Goal: Check status: Check status

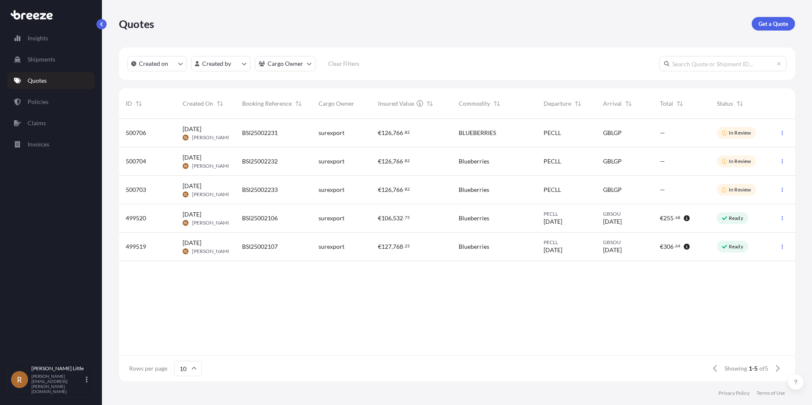
scroll to position [261, 669]
click at [38, 81] on p "Quotes" at bounding box center [37, 80] width 19 height 8
click at [48, 53] on link "Shipments" at bounding box center [50, 59] width 87 height 17
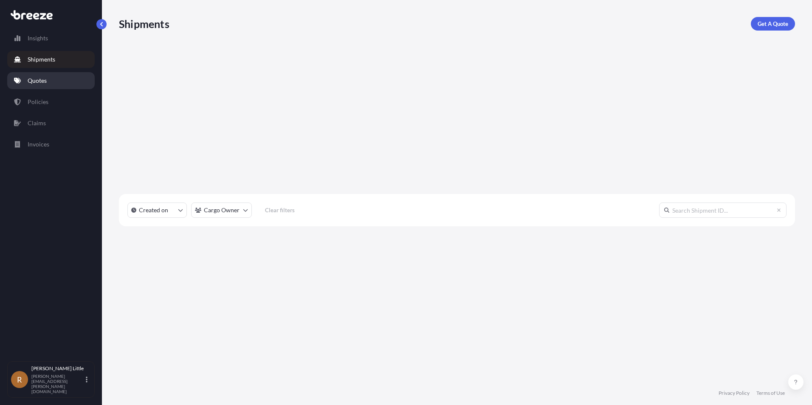
scroll to position [286, 669]
click at [40, 81] on p "Quotes" at bounding box center [37, 80] width 19 height 8
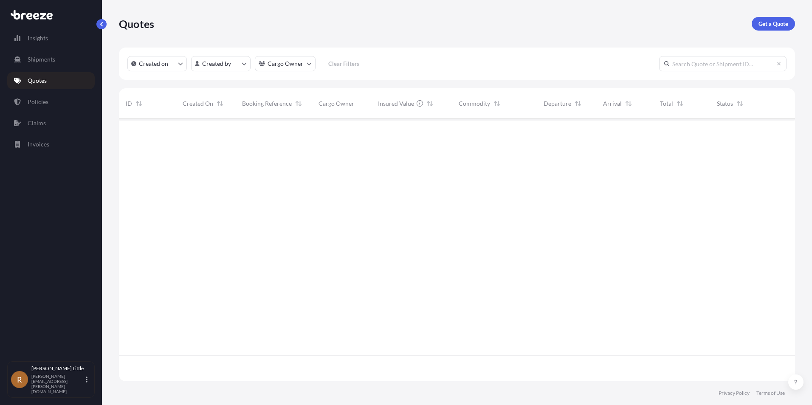
scroll to position [261, 669]
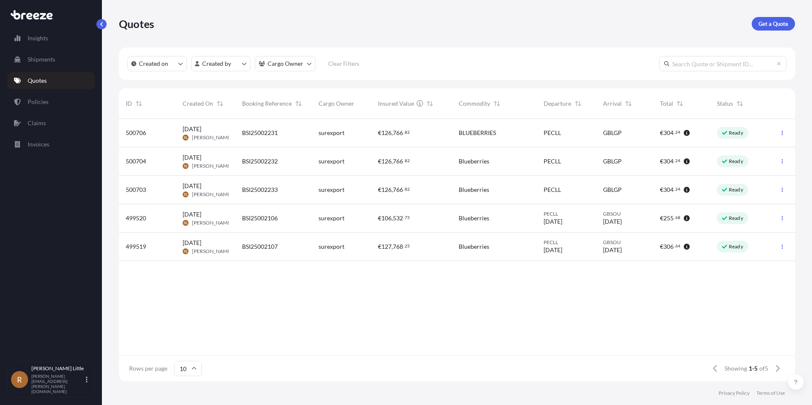
click at [159, 135] on div "500706" at bounding box center [147, 133] width 43 height 8
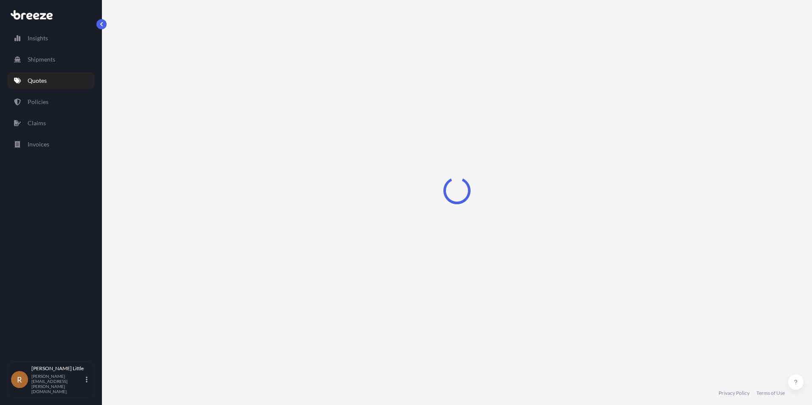
select select "Sea"
select select "Road"
select select "2"
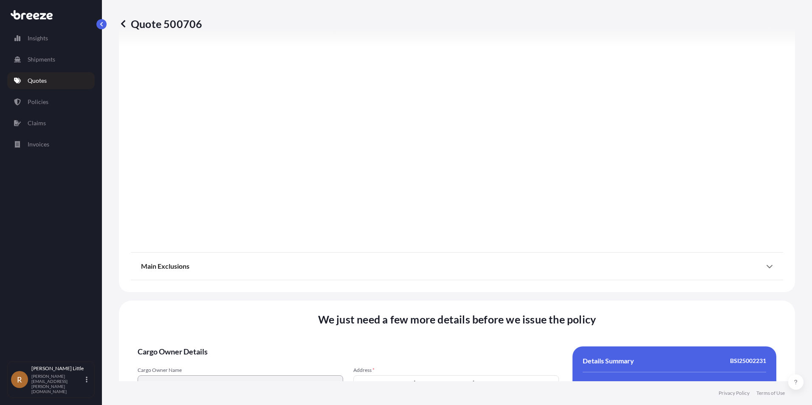
scroll to position [1084, 0]
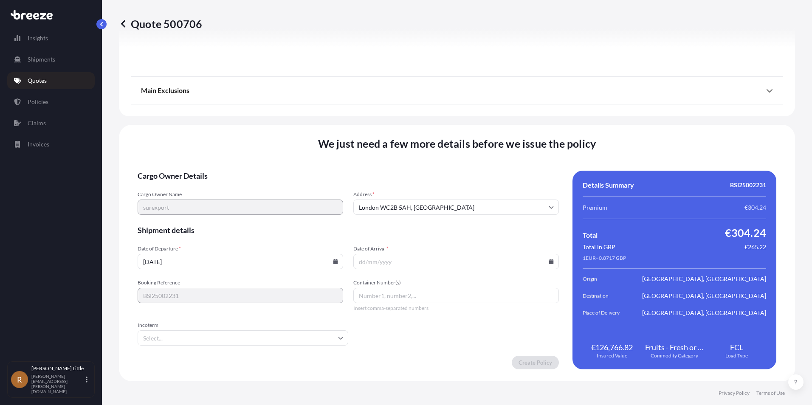
click at [334, 261] on icon at bounding box center [335, 261] width 5 height 5
click at [223, 152] on button "1" at bounding box center [220, 154] width 14 height 14
type input "[DATE]"
click at [474, 256] on input "Date of Arrival *" at bounding box center [455, 261] width 205 height 15
click at [536, 262] on input "Date of Arrival *" at bounding box center [455, 261] width 205 height 15
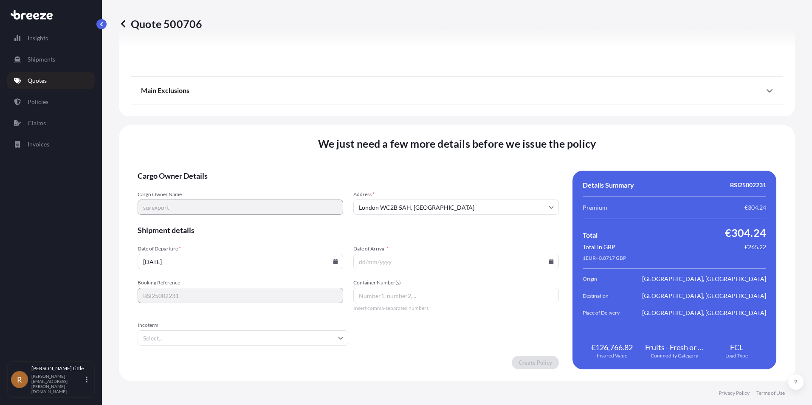
click at [549, 260] on icon at bounding box center [551, 261] width 5 height 5
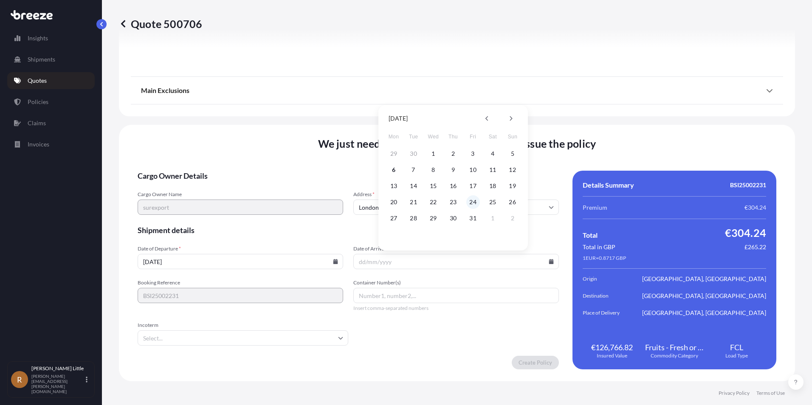
click at [475, 203] on button "24" at bounding box center [473, 202] width 14 height 14
type input "[DATE]"
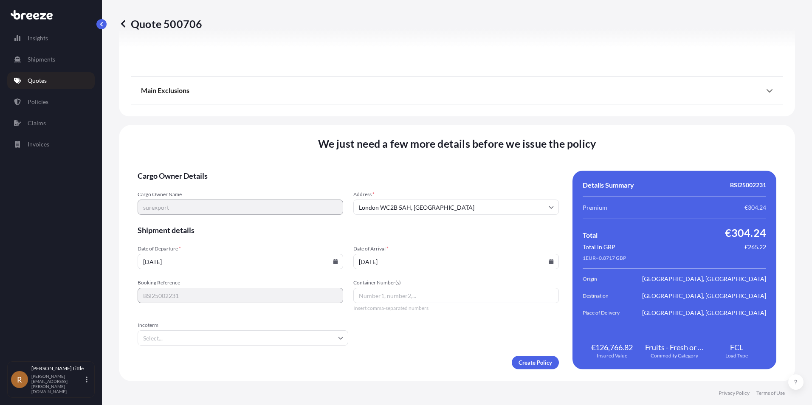
click at [358, 298] on input "Container Number(s)" at bounding box center [455, 295] width 205 height 15
type input "t"
type input "TEMU9265388"
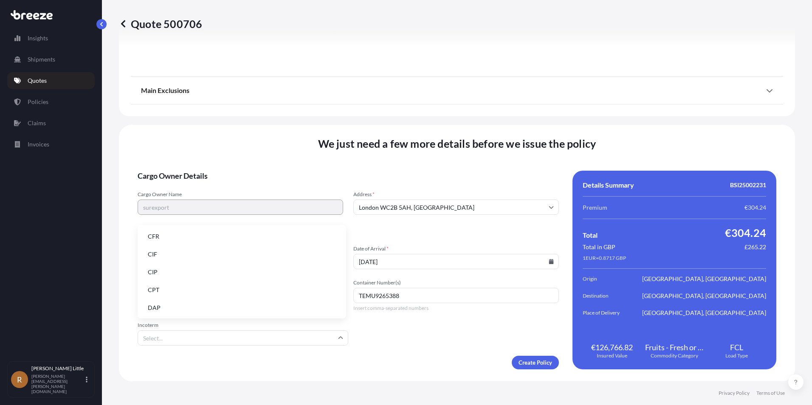
click at [329, 335] on input "Incoterm" at bounding box center [243, 337] width 211 height 15
click at [203, 310] on li "DAP" at bounding box center [242, 308] width 202 height 16
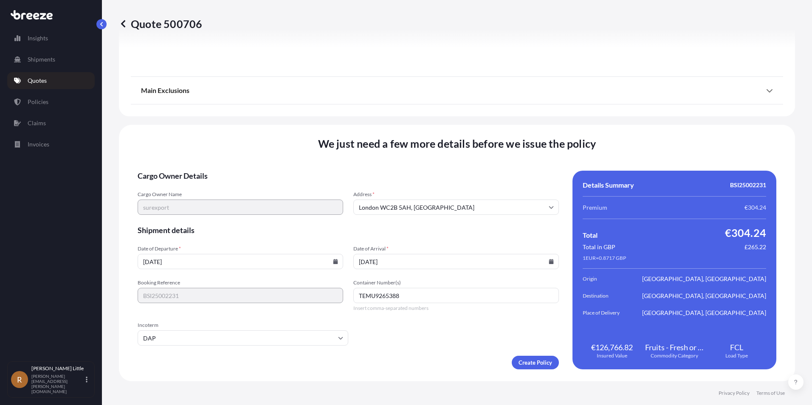
click at [412, 338] on form "Cargo Owner Details Cargo Owner Name surexport Address * [GEOGRAPHIC_DATA] Ship…" at bounding box center [348, 270] width 421 height 199
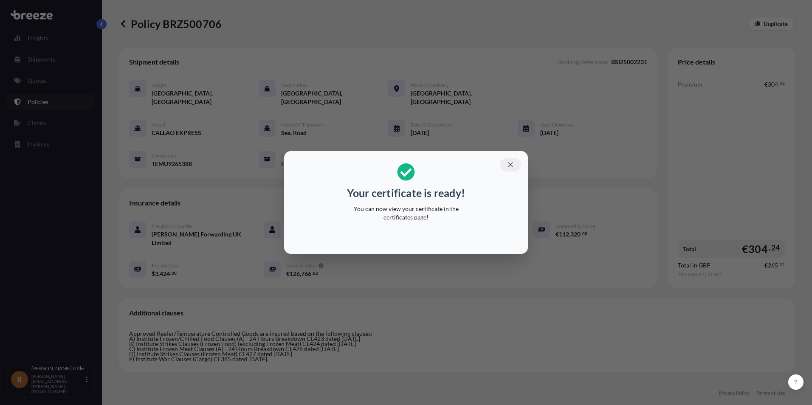
click at [512, 164] on icon "button" at bounding box center [510, 165] width 8 height 8
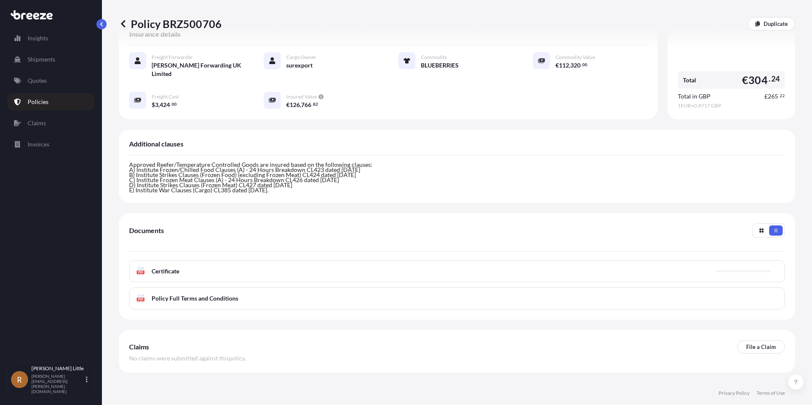
scroll to position [181, 0]
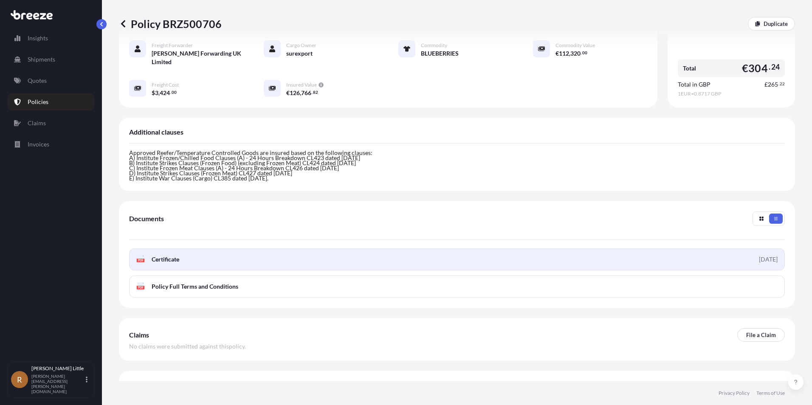
click at [159, 255] on span "Certificate" at bounding box center [166, 259] width 28 height 8
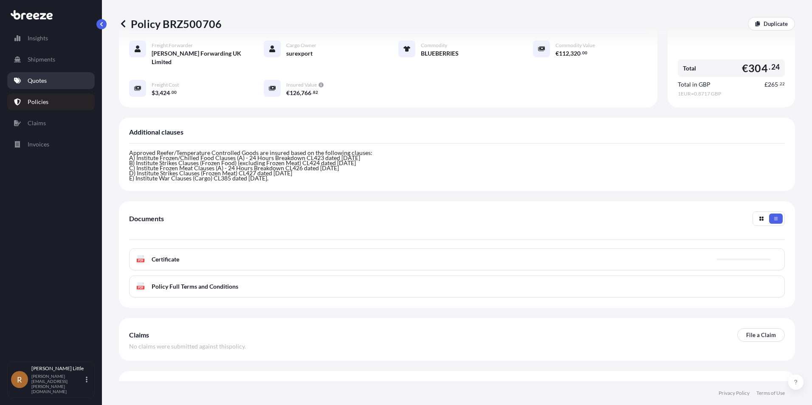
click at [41, 81] on p "Quotes" at bounding box center [37, 80] width 19 height 8
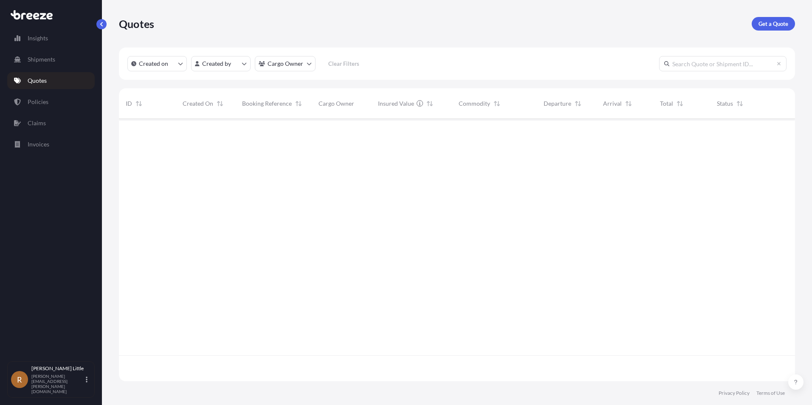
scroll to position [261, 669]
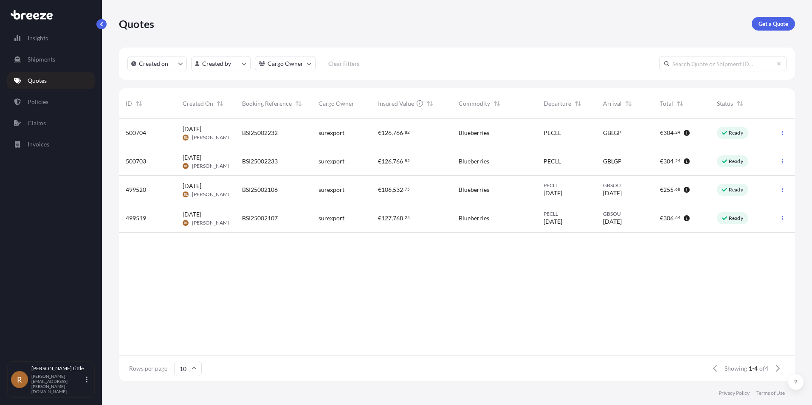
click at [201, 126] on span "[DATE]" at bounding box center [192, 129] width 19 height 8
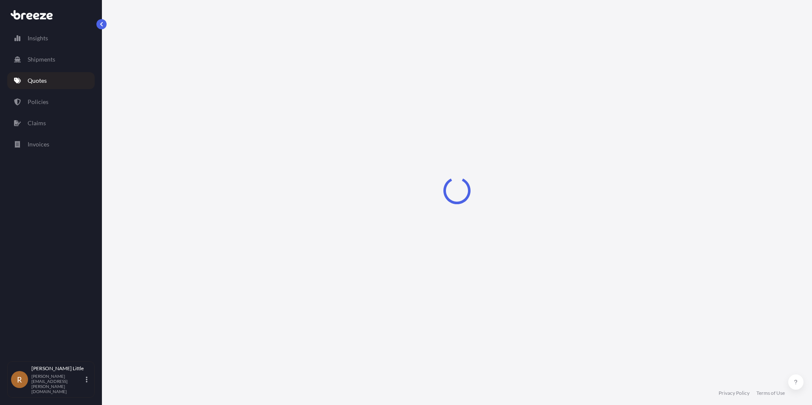
select select "Sea"
select select "Road"
select select "2"
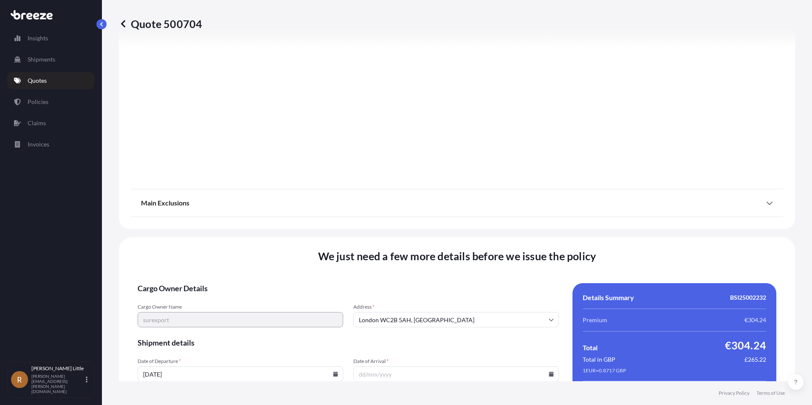
scroll to position [1084, 0]
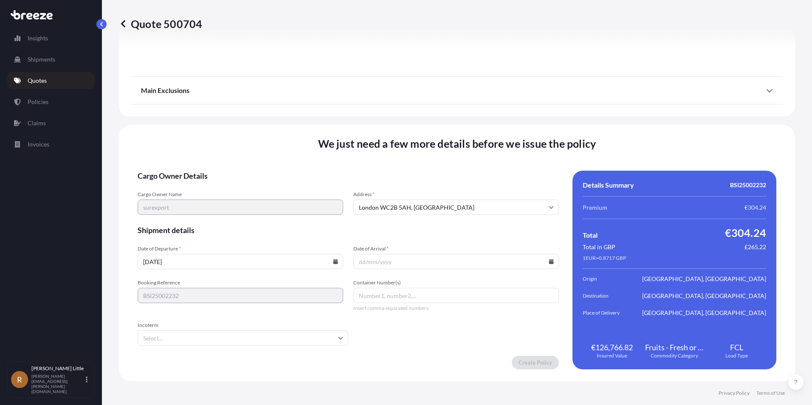
click at [333, 260] on icon at bounding box center [335, 261] width 5 height 5
click at [224, 152] on button "1" at bounding box center [220, 154] width 14 height 14
type input "[DATE]"
drag, startPoint x: 453, startPoint y: 259, endPoint x: 504, endPoint y: 261, distance: 51.4
click at [454, 260] on input "Date of Arrival *" at bounding box center [455, 261] width 205 height 15
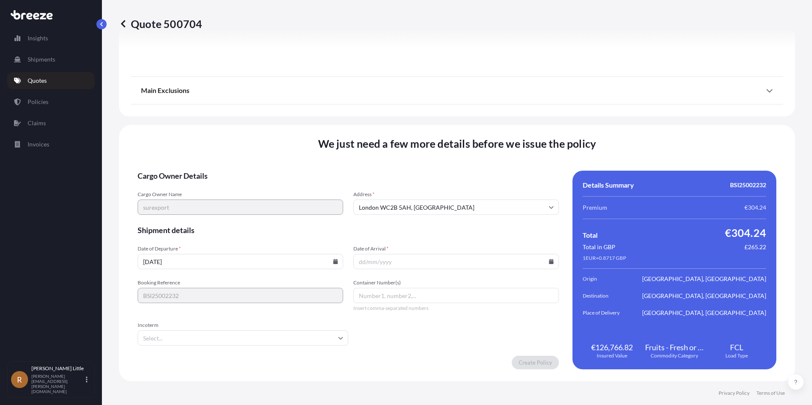
click at [549, 259] on input "Date of Arrival *" at bounding box center [455, 261] width 205 height 15
click at [548, 259] on icon at bounding box center [550, 261] width 5 height 5
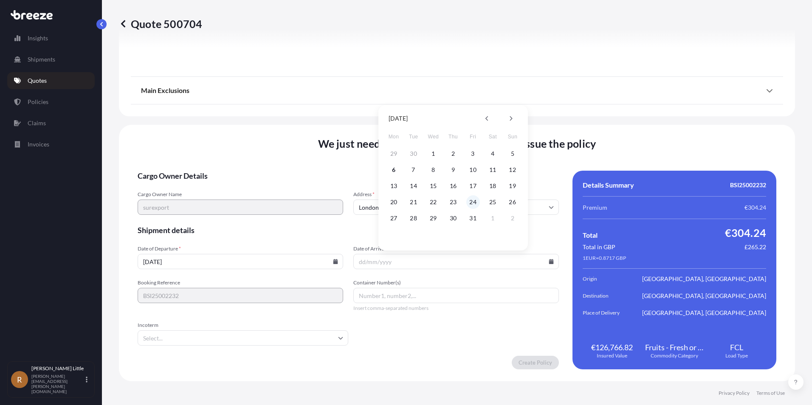
click at [471, 199] on button "24" at bounding box center [473, 202] width 14 height 14
type input "[DATE]"
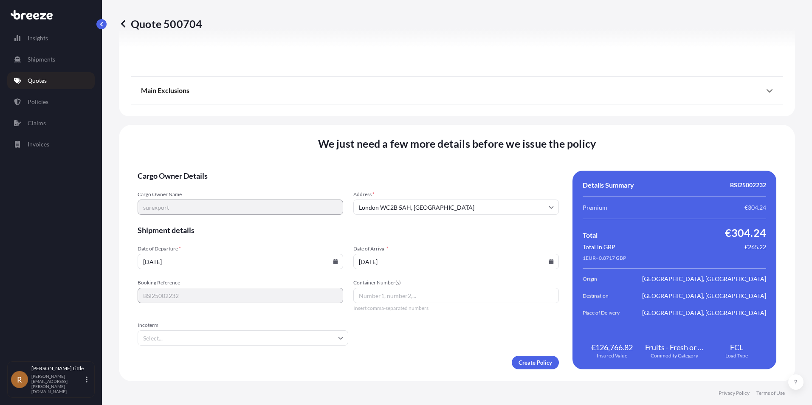
click at [364, 296] on input "Container Number(s)" at bounding box center [455, 295] width 205 height 15
type input "AMCU9305786"
click at [322, 335] on input "Incoterm" at bounding box center [243, 337] width 211 height 15
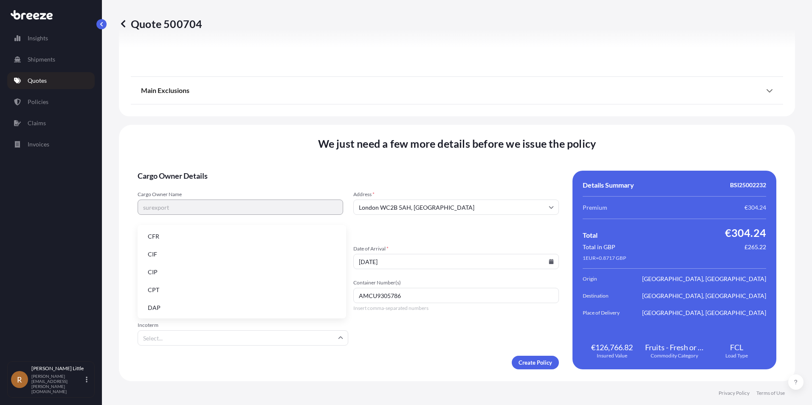
click at [199, 303] on li "DAP" at bounding box center [242, 308] width 202 height 16
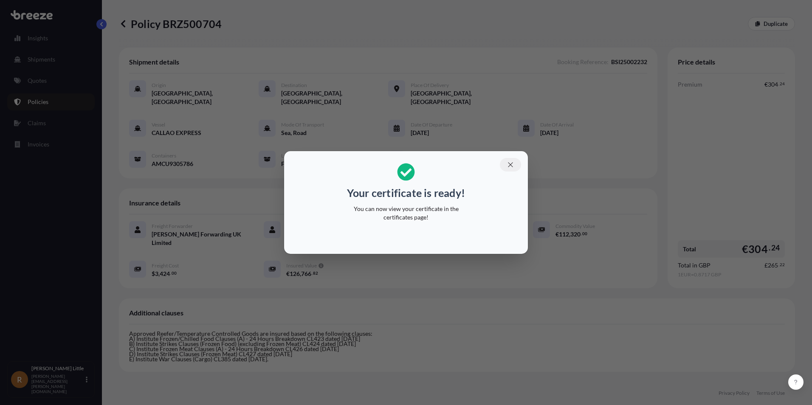
click at [516, 167] on button "button" at bounding box center [510, 165] width 21 height 14
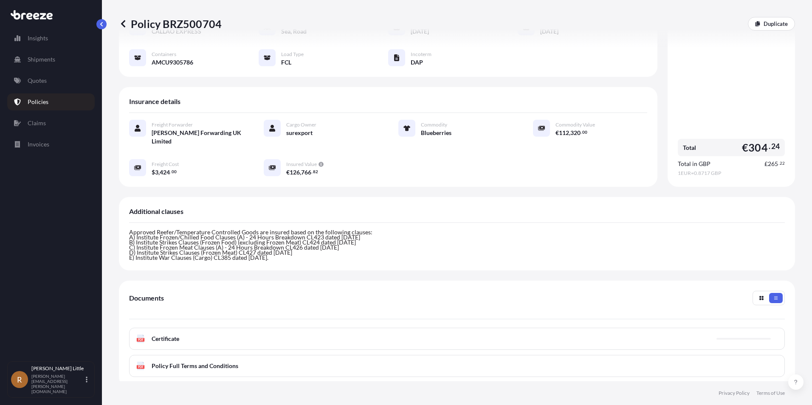
scroll to position [181, 0]
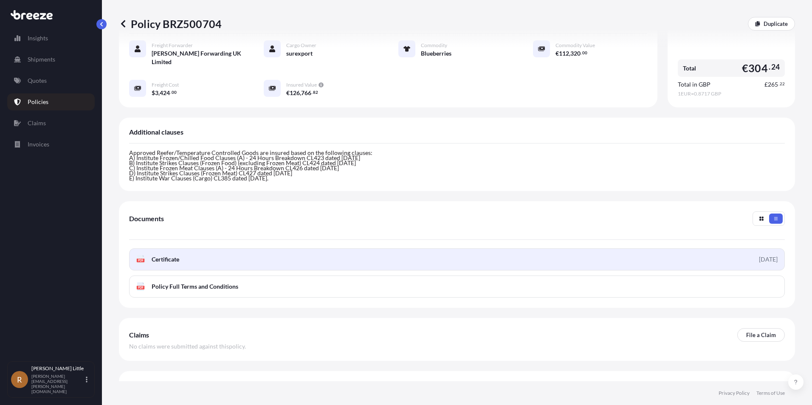
click at [429, 248] on link "PDF Certificate [DATE]" at bounding box center [456, 259] width 655 height 22
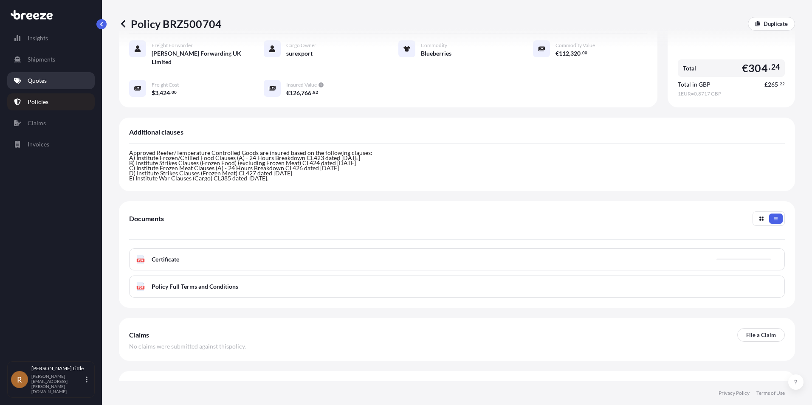
click at [47, 86] on link "Quotes" at bounding box center [50, 80] width 87 height 17
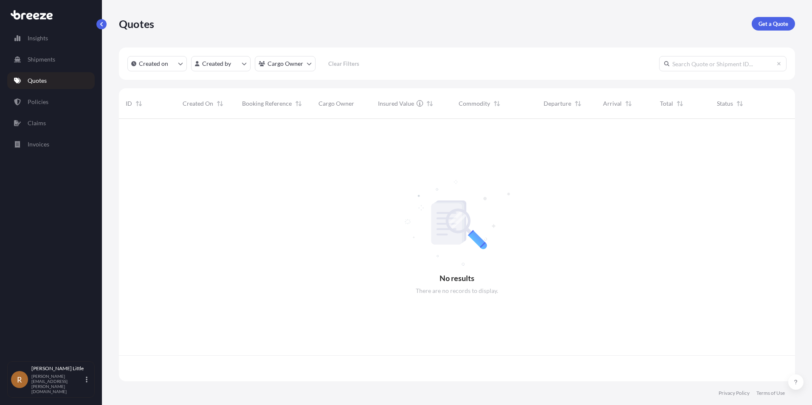
scroll to position [261, 669]
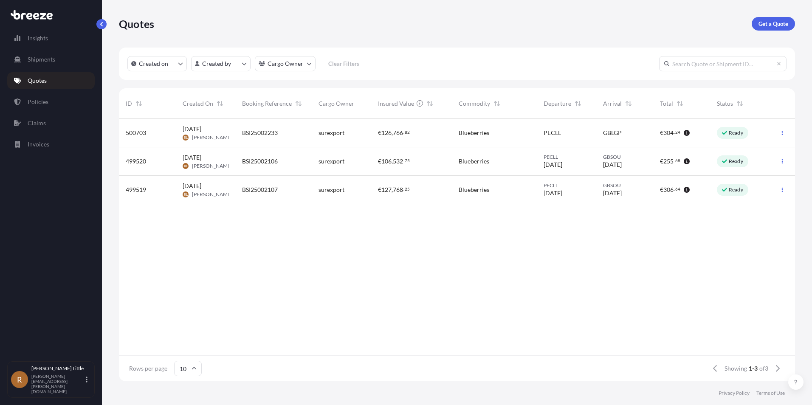
click at [253, 133] on span "BSI25002233" at bounding box center [260, 133] width 36 height 8
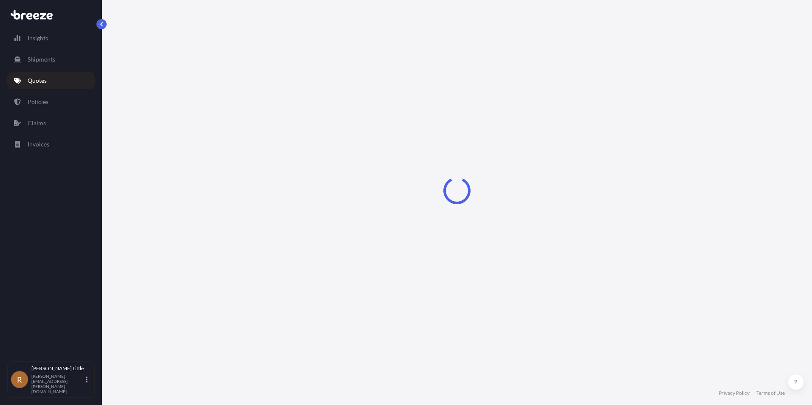
select select "Sea"
select select "Road"
select select "2"
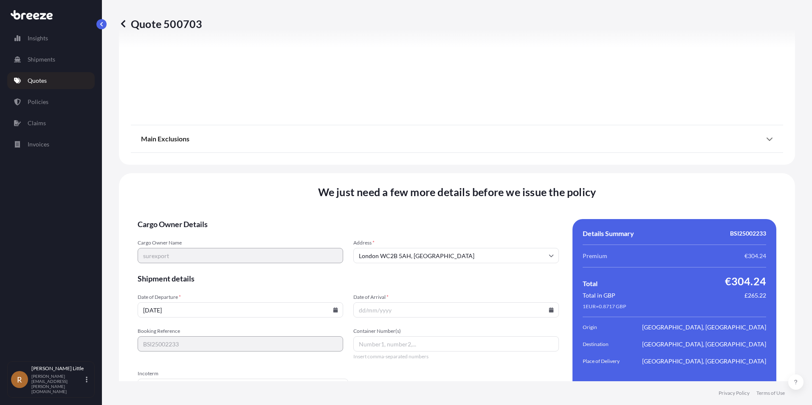
scroll to position [1084, 0]
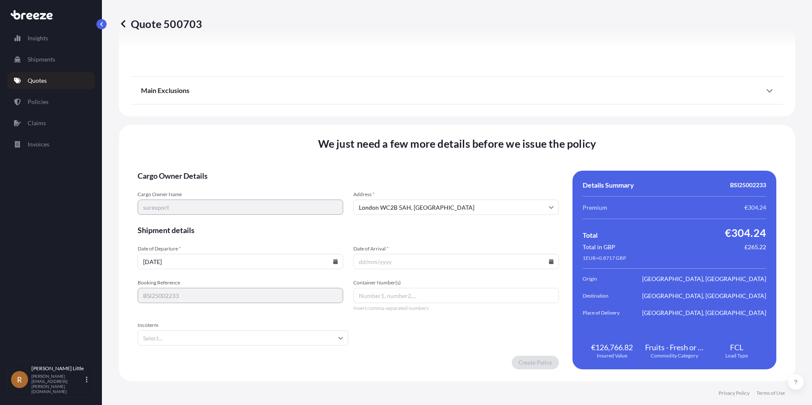
drag, startPoint x: 275, startPoint y: 253, endPoint x: 291, endPoint y: 252, distance: 15.3
click at [275, 253] on div "Date of Departure * [DATE]" at bounding box center [240, 257] width 205 height 24
click at [333, 261] on icon at bounding box center [335, 261] width 5 height 5
click at [220, 152] on button "1" at bounding box center [220, 154] width 14 height 14
type input "[DATE]"
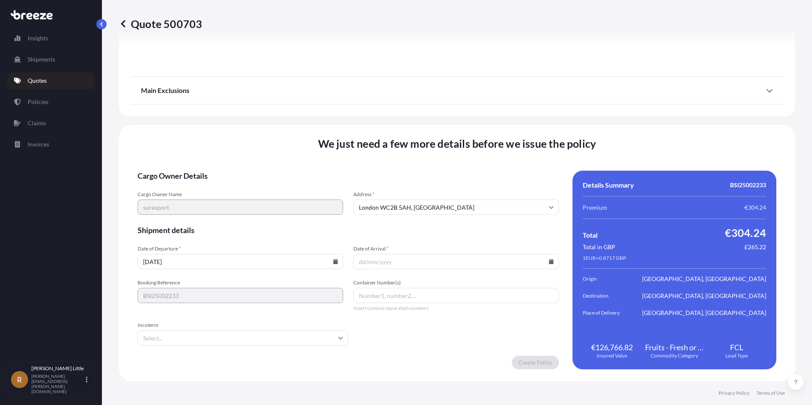
drag, startPoint x: 499, startPoint y: 256, endPoint x: 558, endPoint y: 254, distance: 58.6
click at [501, 256] on input "Date of Arrival *" at bounding box center [455, 261] width 205 height 15
click at [548, 261] on icon at bounding box center [550, 261] width 5 height 5
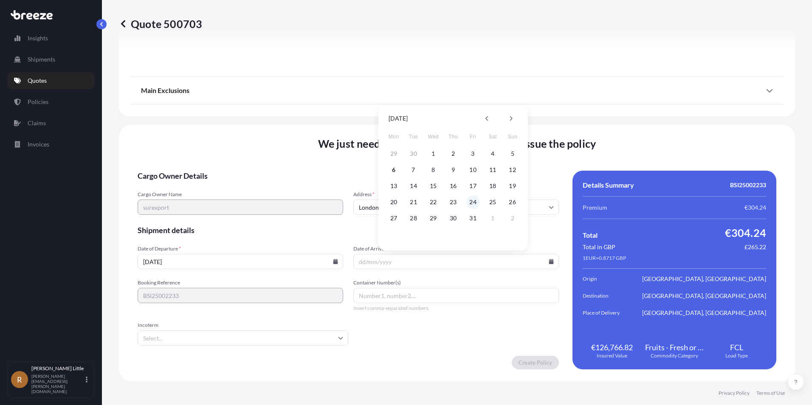
click at [473, 203] on button "24" at bounding box center [473, 202] width 14 height 14
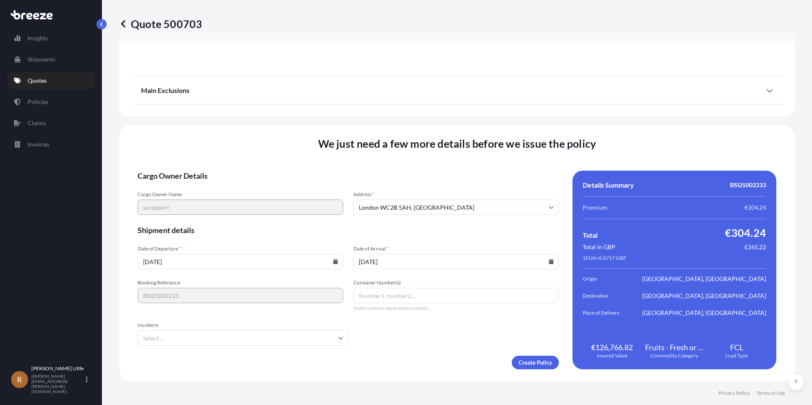
type input "[DATE]"
click at [388, 295] on input "Container Number(s)" at bounding box center [455, 295] width 205 height 15
click at [338, 339] on icon at bounding box center [340, 337] width 5 height 5
type input "CGMU6555647"
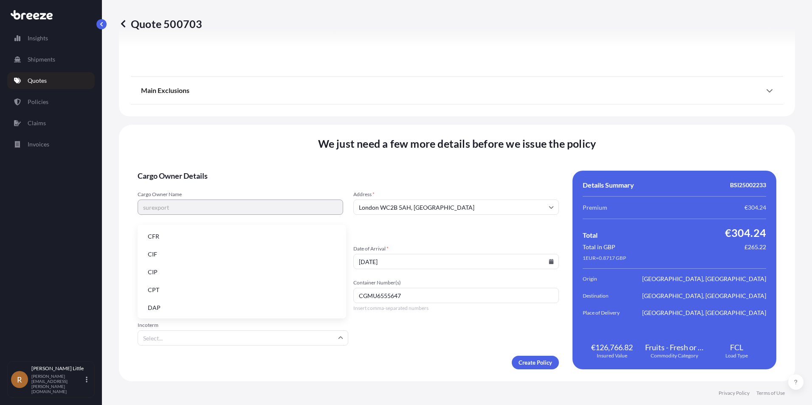
click at [157, 302] on li "DAP" at bounding box center [242, 308] width 202 height 16
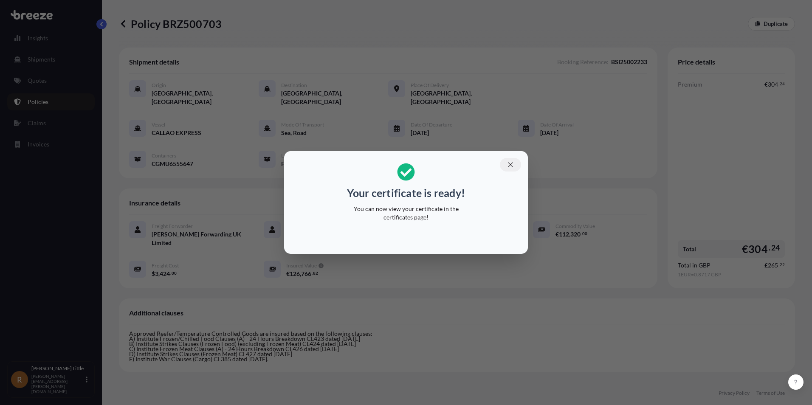
click at [508, 165] on icon "button" at bounding box center [510, 165] width 8 height 8
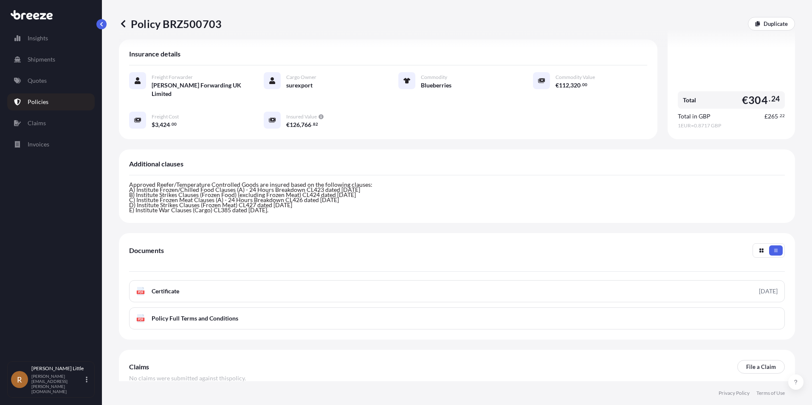
scroll to position [168, 0]
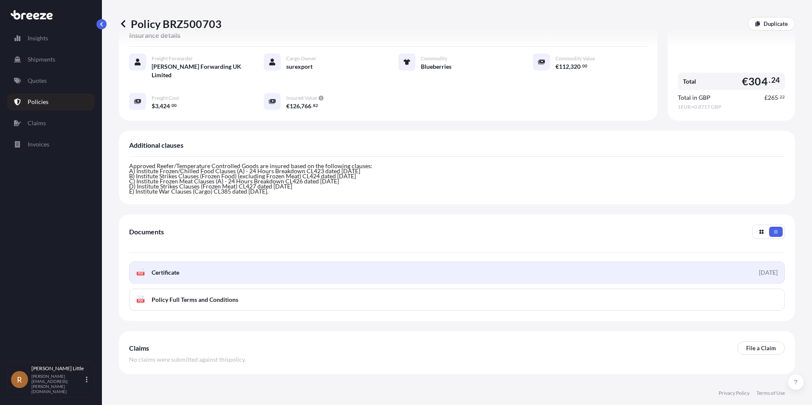
click at [171, 268] on span "Certificate" at bounding box center [166, 272] width 28 height 8
